Goal: Task Accomplishment & Management: Manage account settings

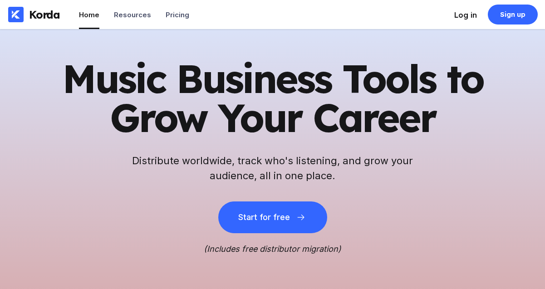
click at [464, 16] on div "Log in" at bounding box center [465, 14] width 23 height 9
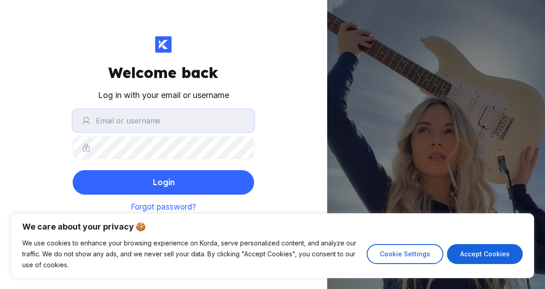
click at [166, 122] on input "text" at bounding box center [163, 120] width 181 height 23
click at [73, 170] on button "Login" at bounding box center [163, 182] width 181 height 24
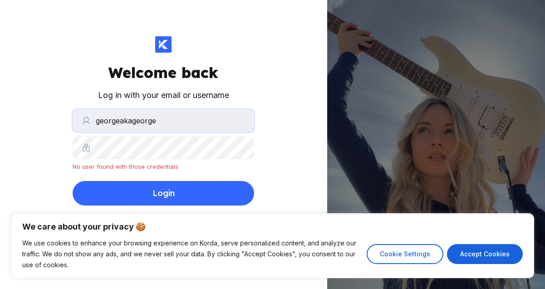
click at [163, 120] on input "georgeakageorge" at bounding box center [163, 120] width 181 height 23
type input "[EMAIL_ADDRESS][DOMAIN_NAME]"
click at [49, 145] on div "Welcome back Log in with your email or username [PERSON_NAME][EMAIL_ADDRESS][DO…" at bounding box center [163, 144] width 327 height 289
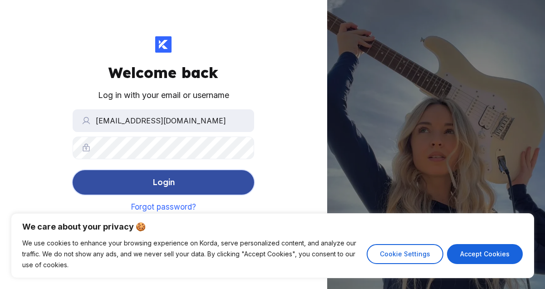
click at [107, 183] on button "Login" at bounding box center [163, 182] width 181 height 24
click at [157, 186] on div "Login" at bounding box center [163, 182] width 22 height 18
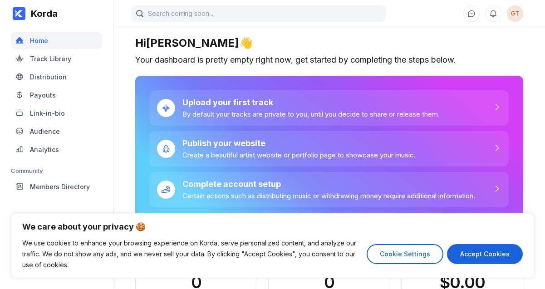
click at [513, 16] on span "GT" at bounding box center [515, 13] width 16 height 16
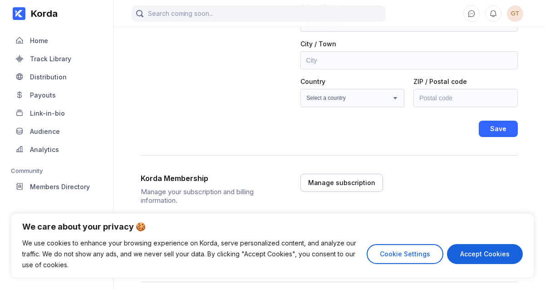
scroll to position [174, 0]
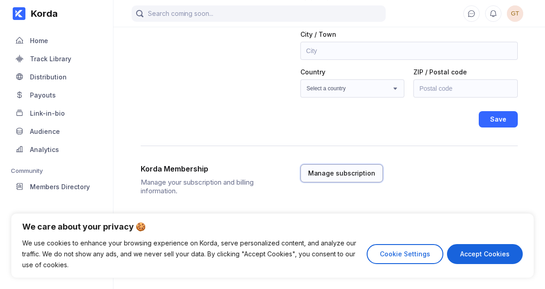
click at [358, 178] on button "Manage subscription" at bounding box center [341, 173] width 83 height 18
